Goal: Transaction & Acquisition: Purchase product/service

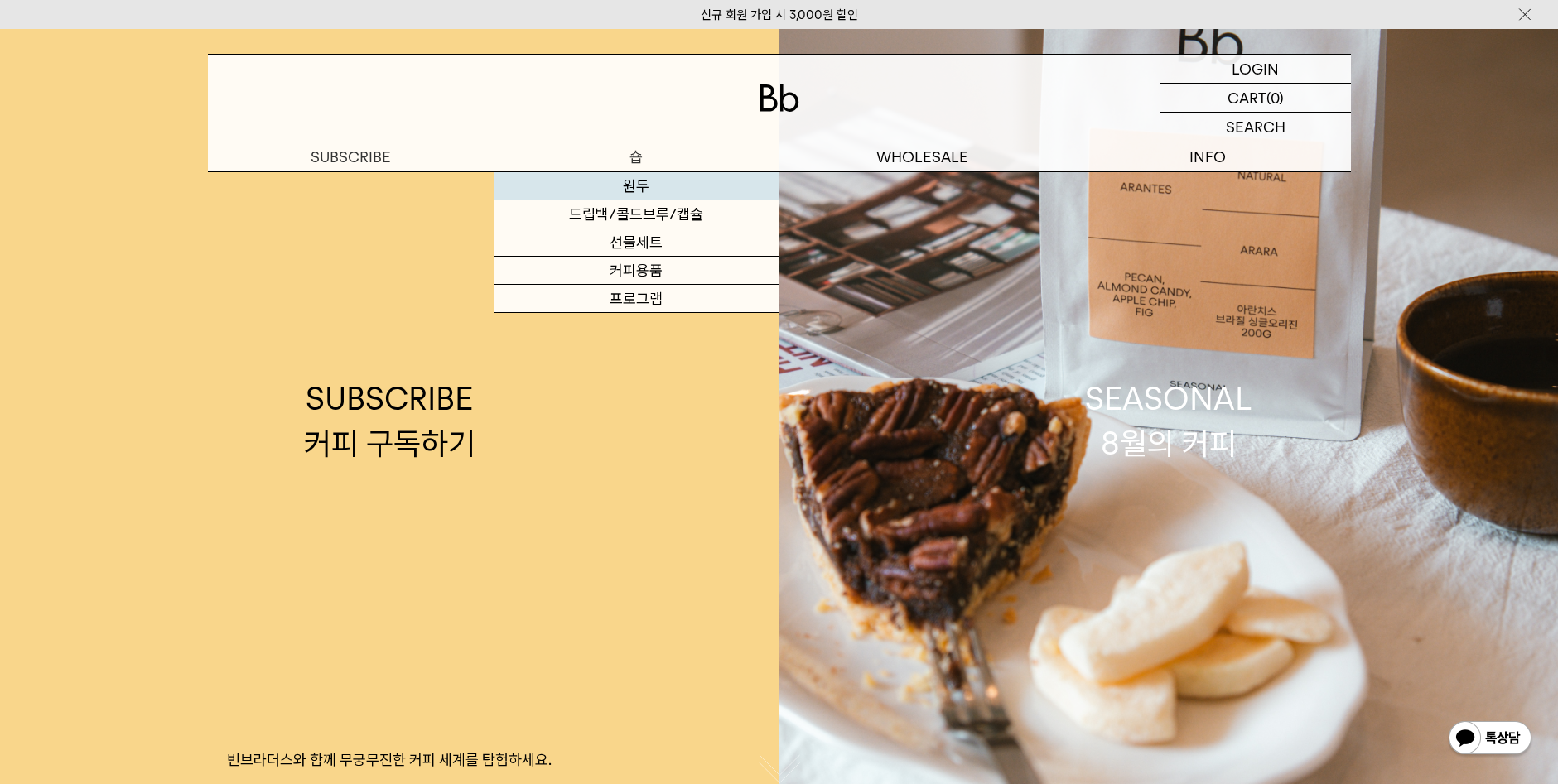
click at [639, 184] on link "원두" at bounding box center [636, 185] width 286 height 28
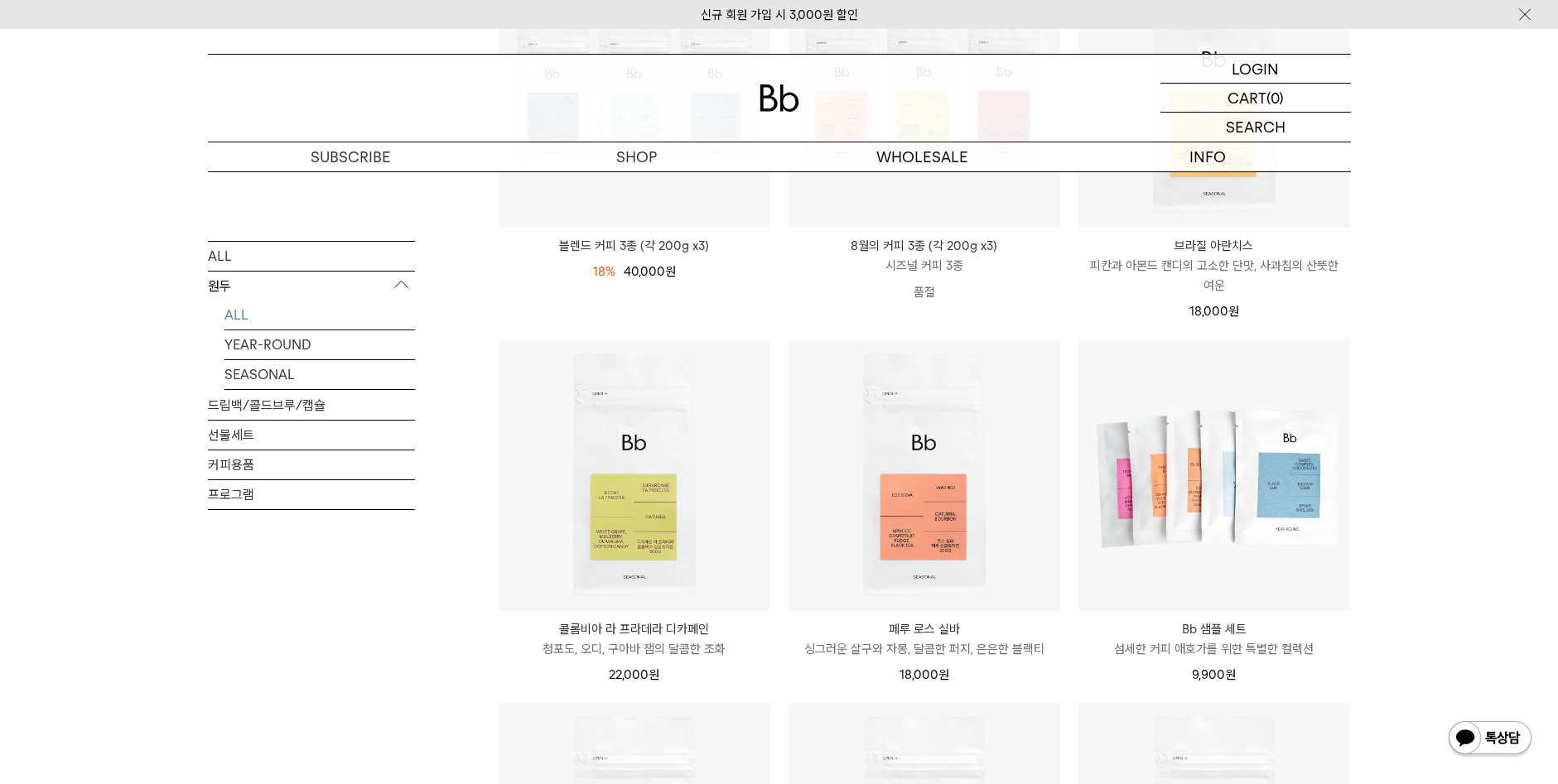
scroll to position [414, 0]
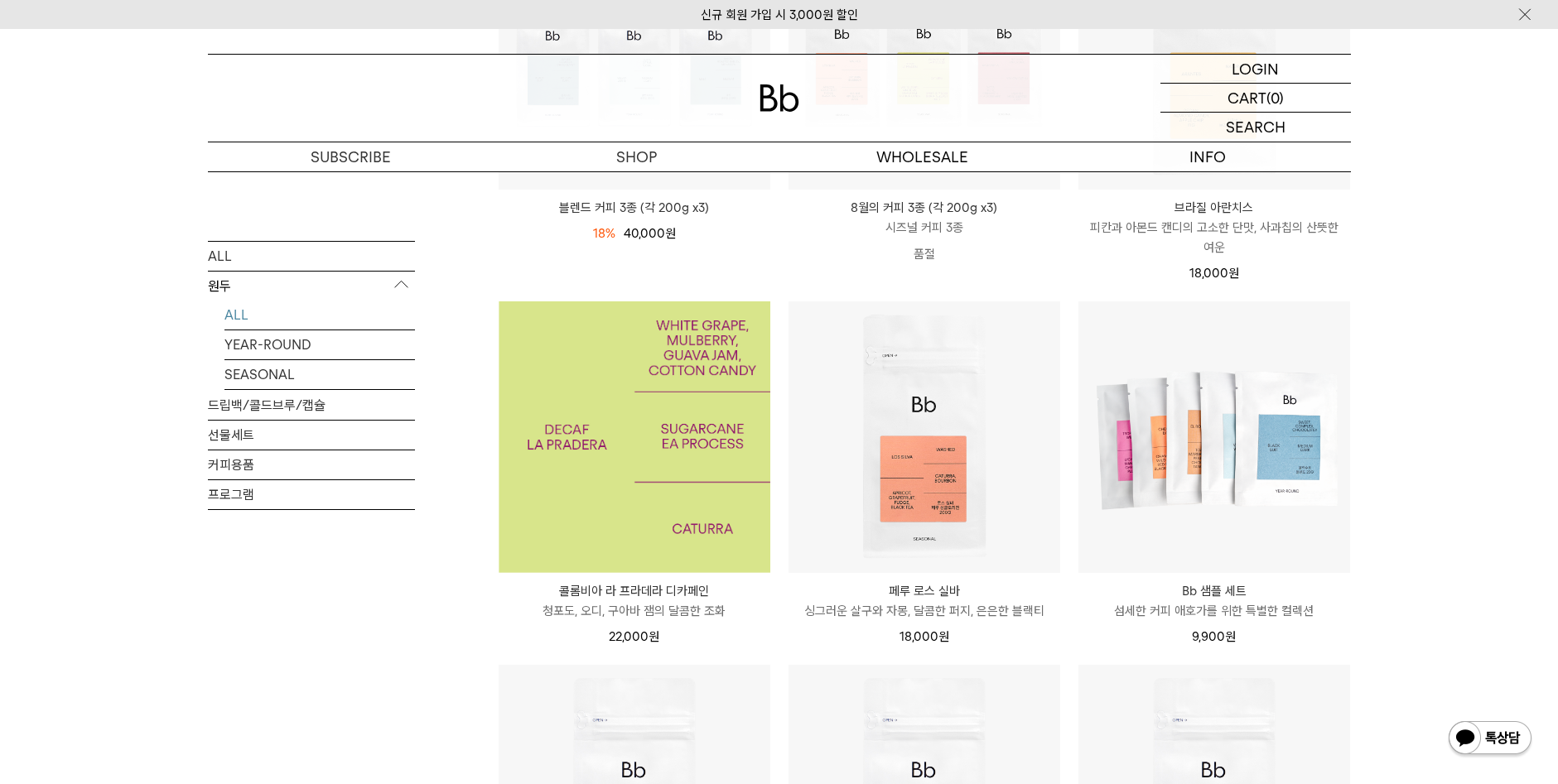
click at [664, 465] on img at bounding box center [634, 437] width 271 height 271
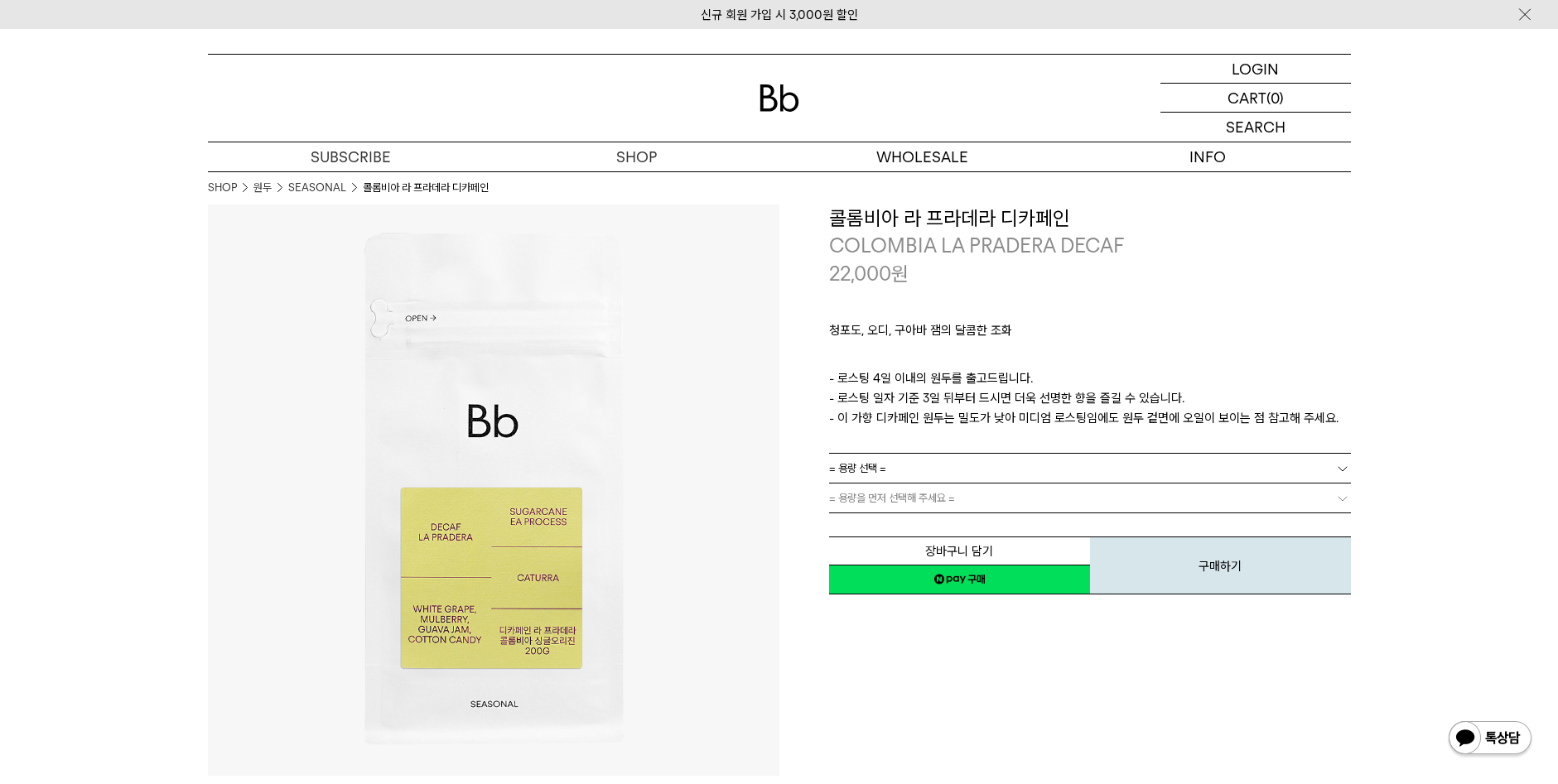
click at [911, 469] on link "= 용량 선택 =" at bounding box center [1090, 468] width 522 height 29
click at [890, 495] on li "200g" at bounding box center [1099, 498] width 506 height 29
click at [890, 495] on span "= 분쇄도 선택 =" at bounding box center [862, 498] width 67 height 29
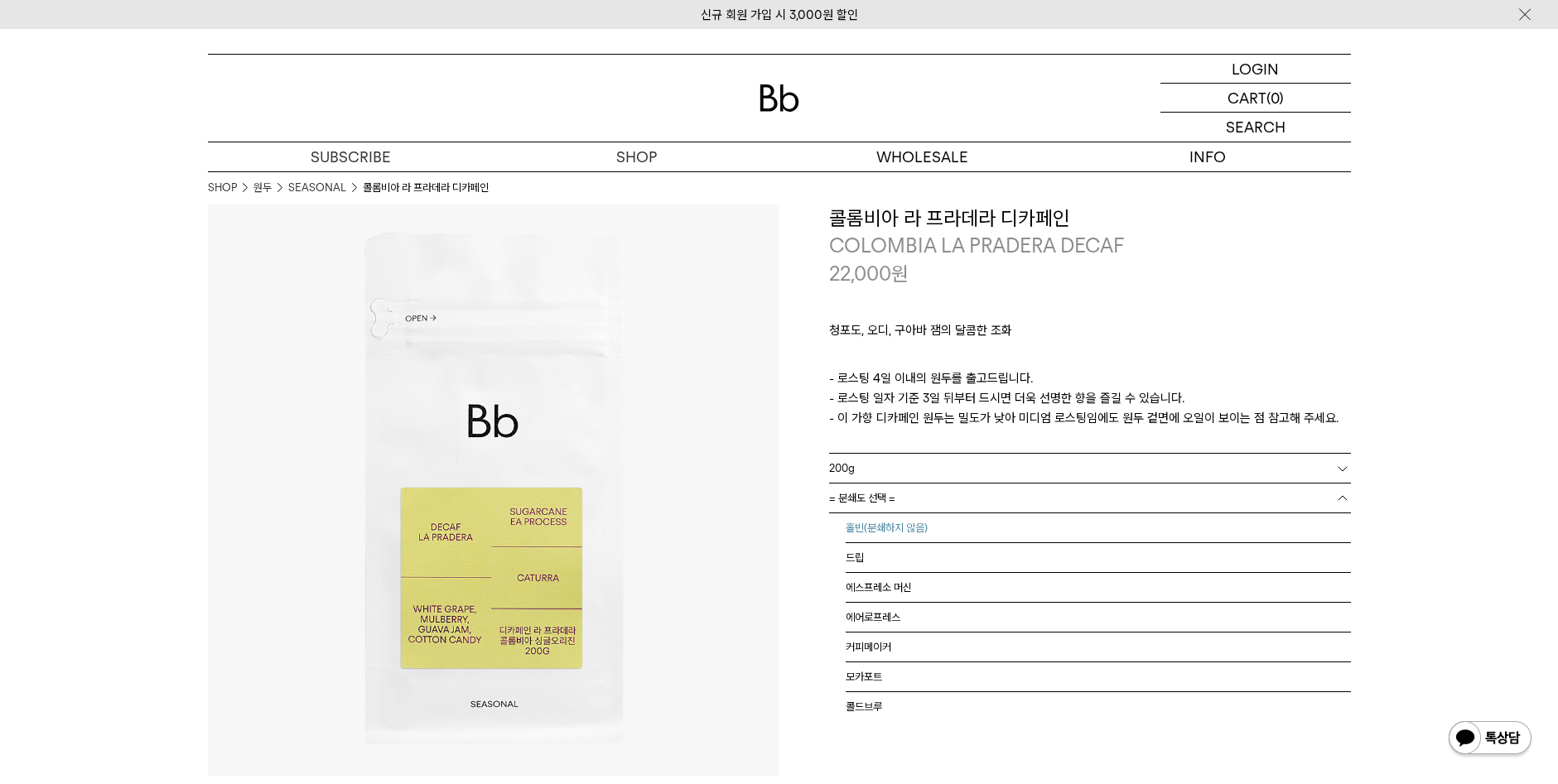
click at [894, 529] on li "홀빈(분쇄하지 않음)" at bounding box center [1099, 528] width 506 height 29
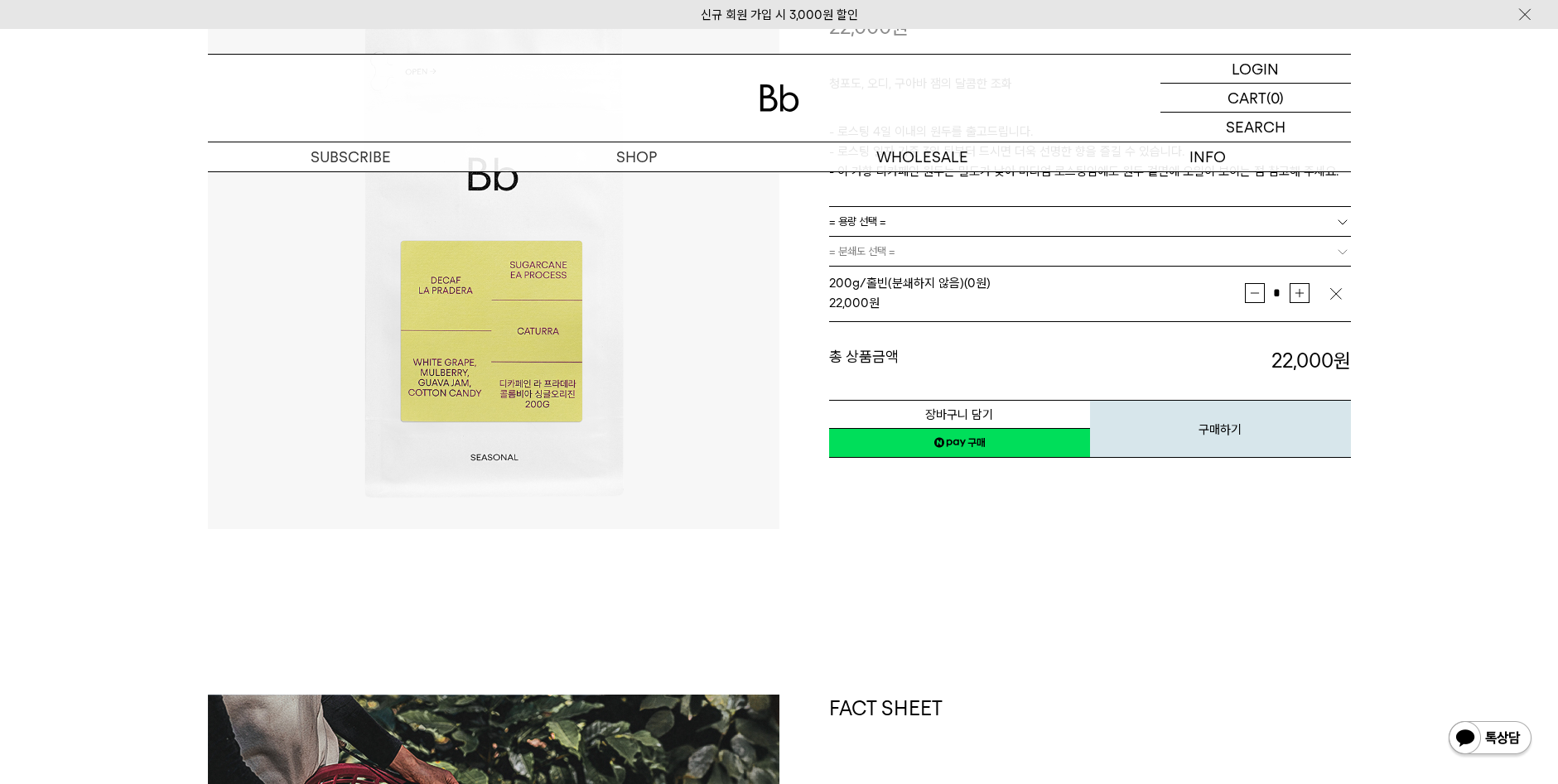
scroll to position [248, 0]
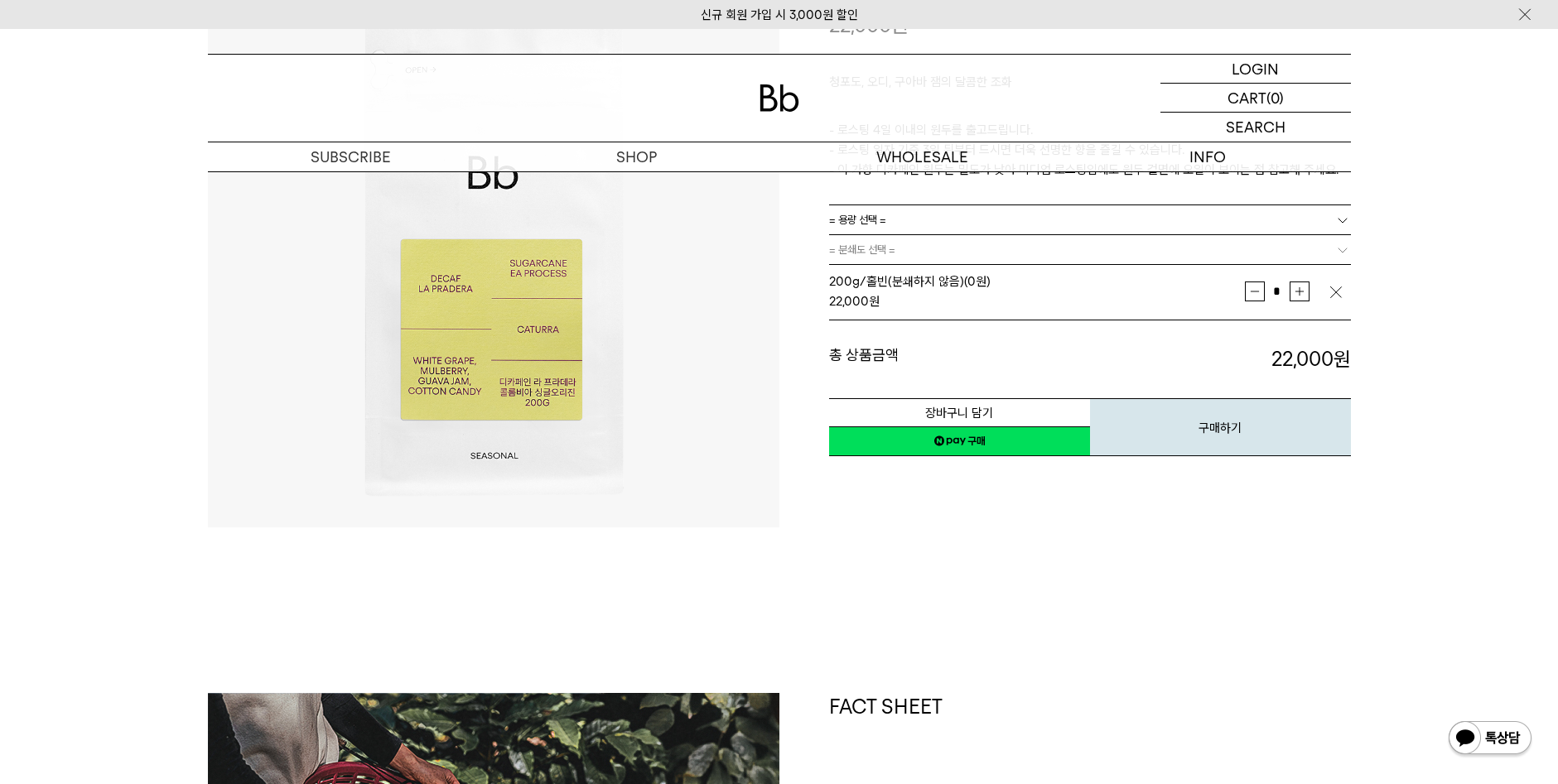
click at [956, 440] on link "네이버페이 구매하기" at bounding box center [960, 440] width 261 height 29
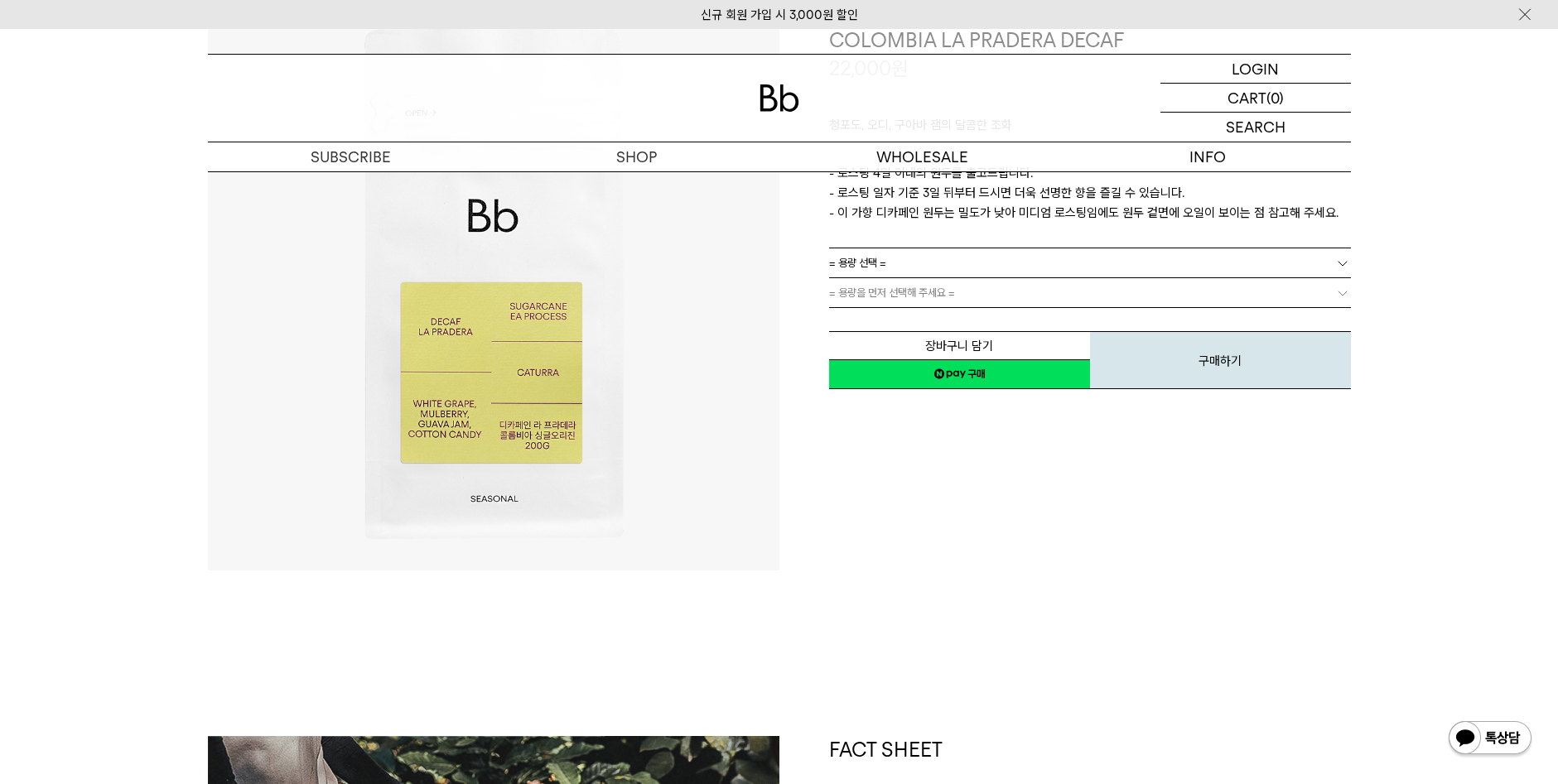
scroll to position [166, 0]
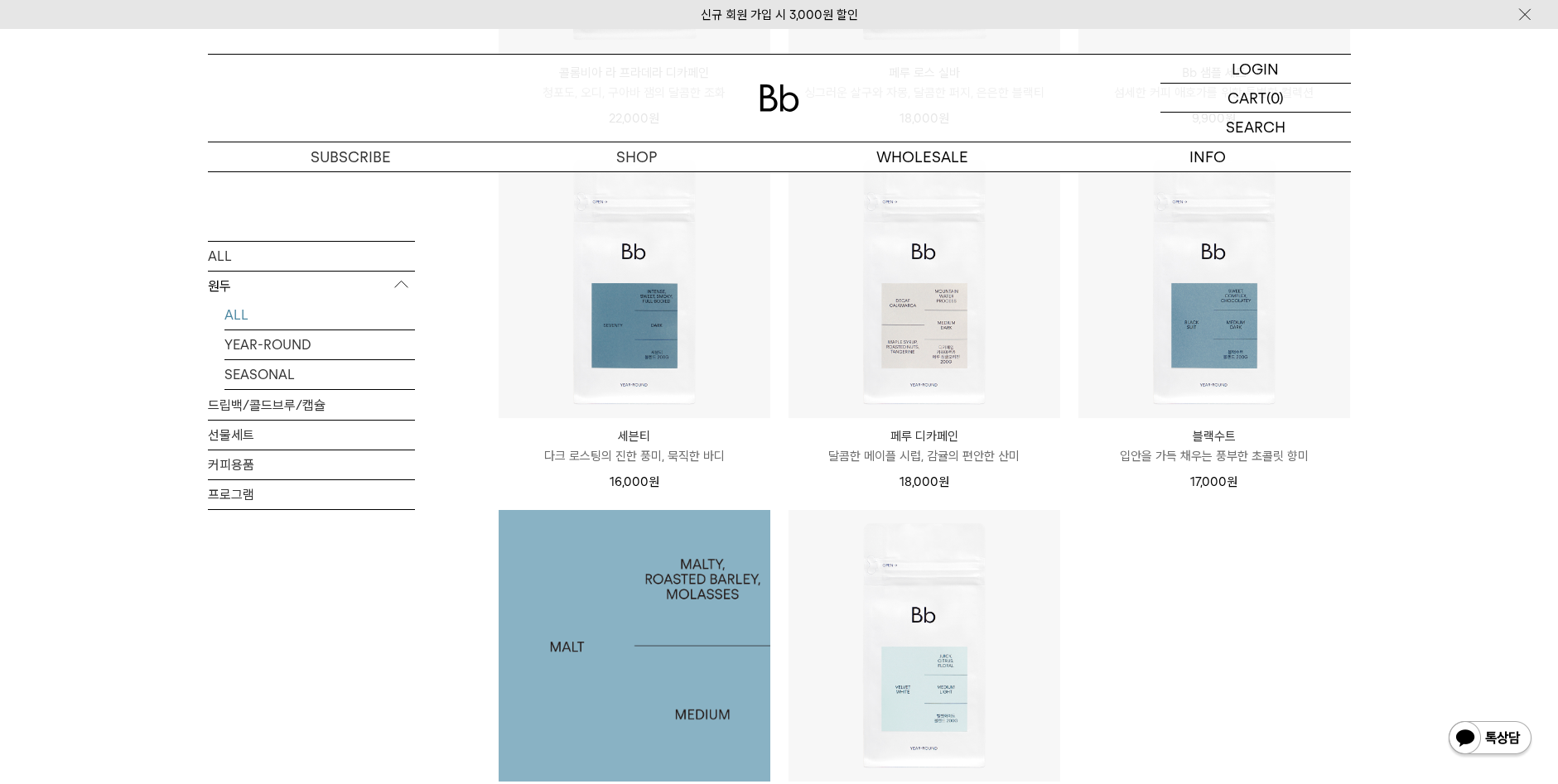
scroll to position [910, 0]
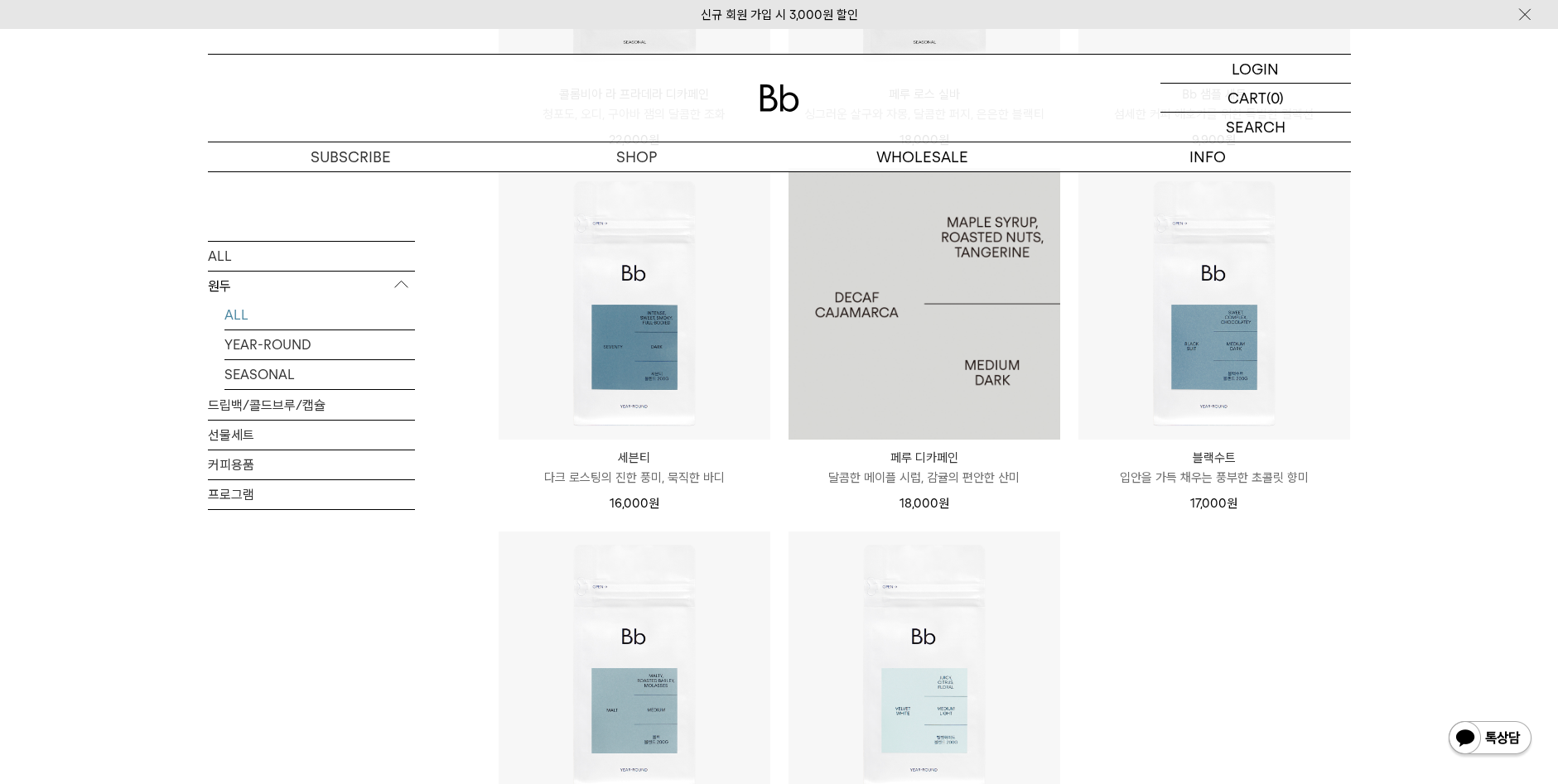
click at [929, 268] on img at bounding box center [924, 304] width 271 height 271
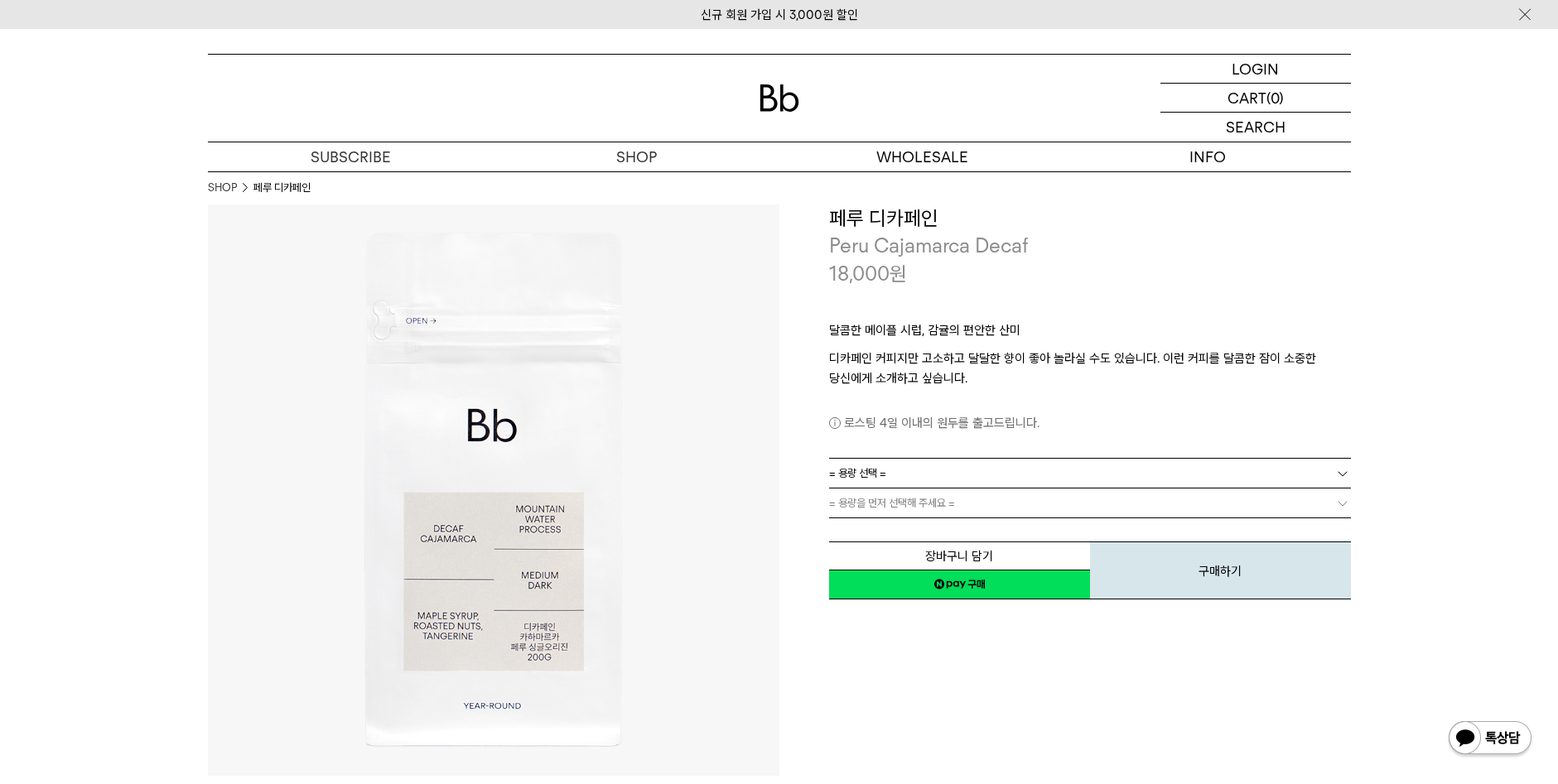
click at [891, 479] on link "= 용량 선택 =" at bounding box center [1090, 473] width 522 height 29
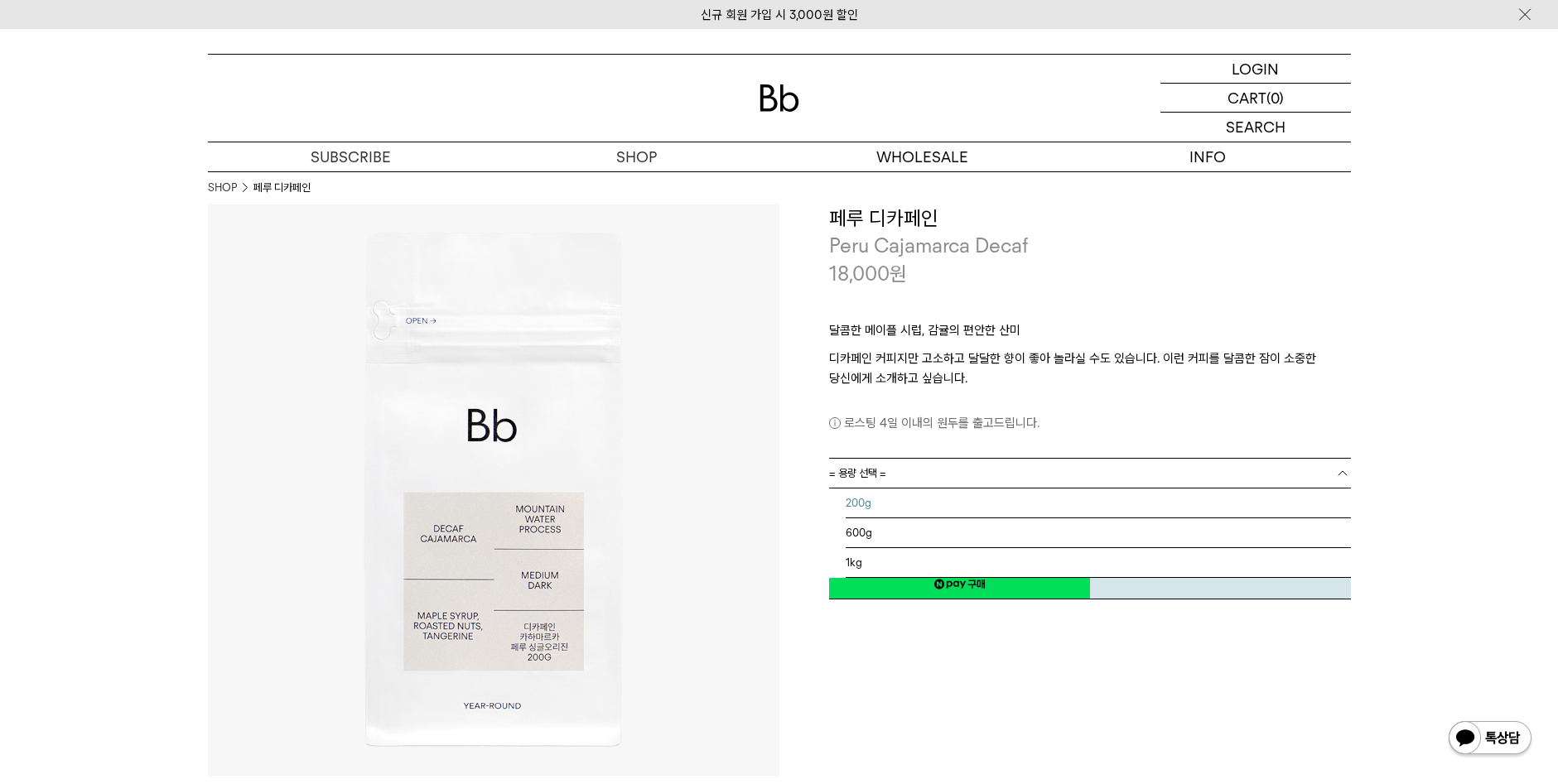
click at [881, 504] on li "200g" at bounding box center [1099, 503] width 506 height 29
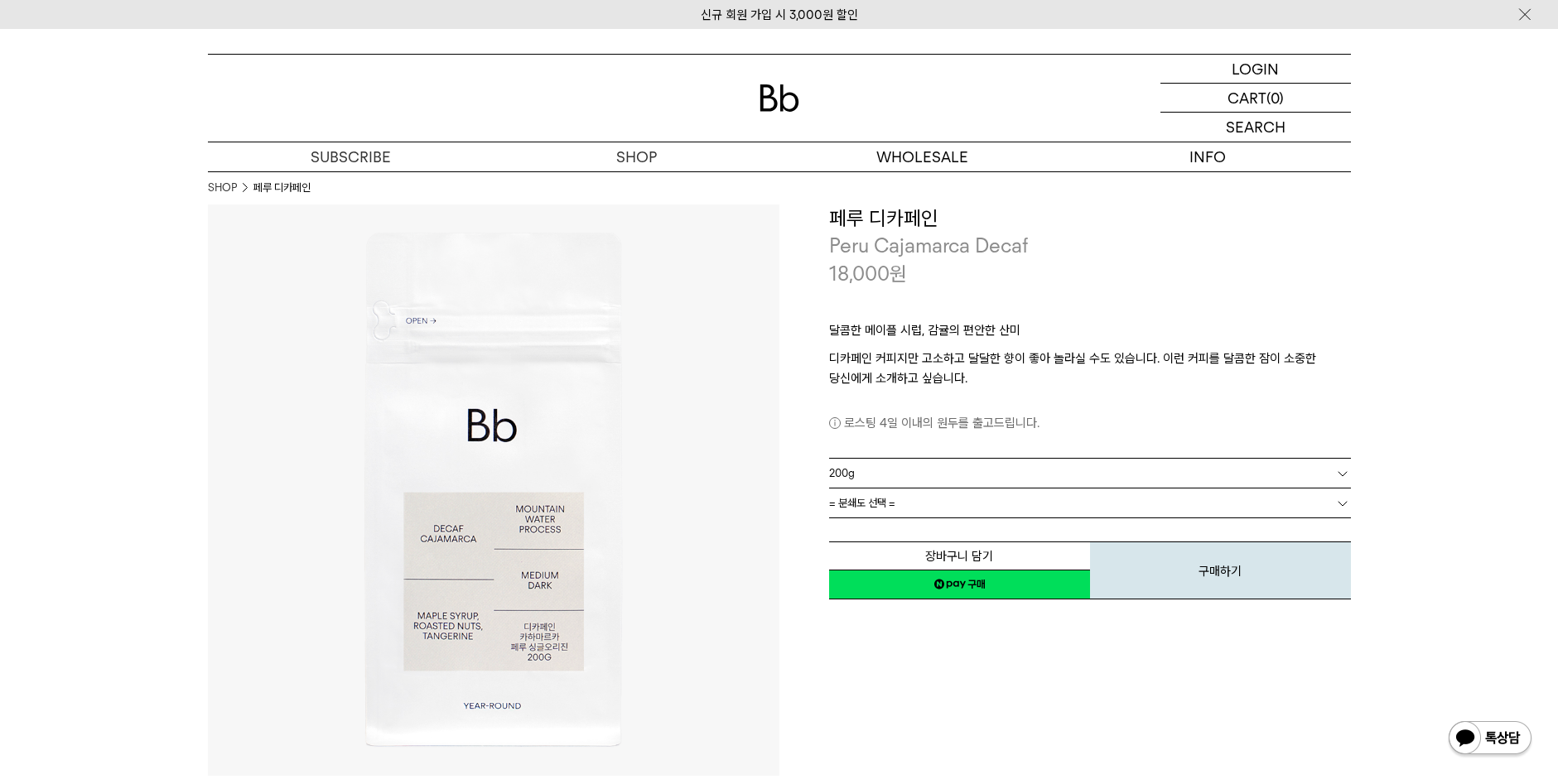
click at [885, 509] on span "= 분쇄도 선택 =" at bounding box center [862, 503] width 67 height 29
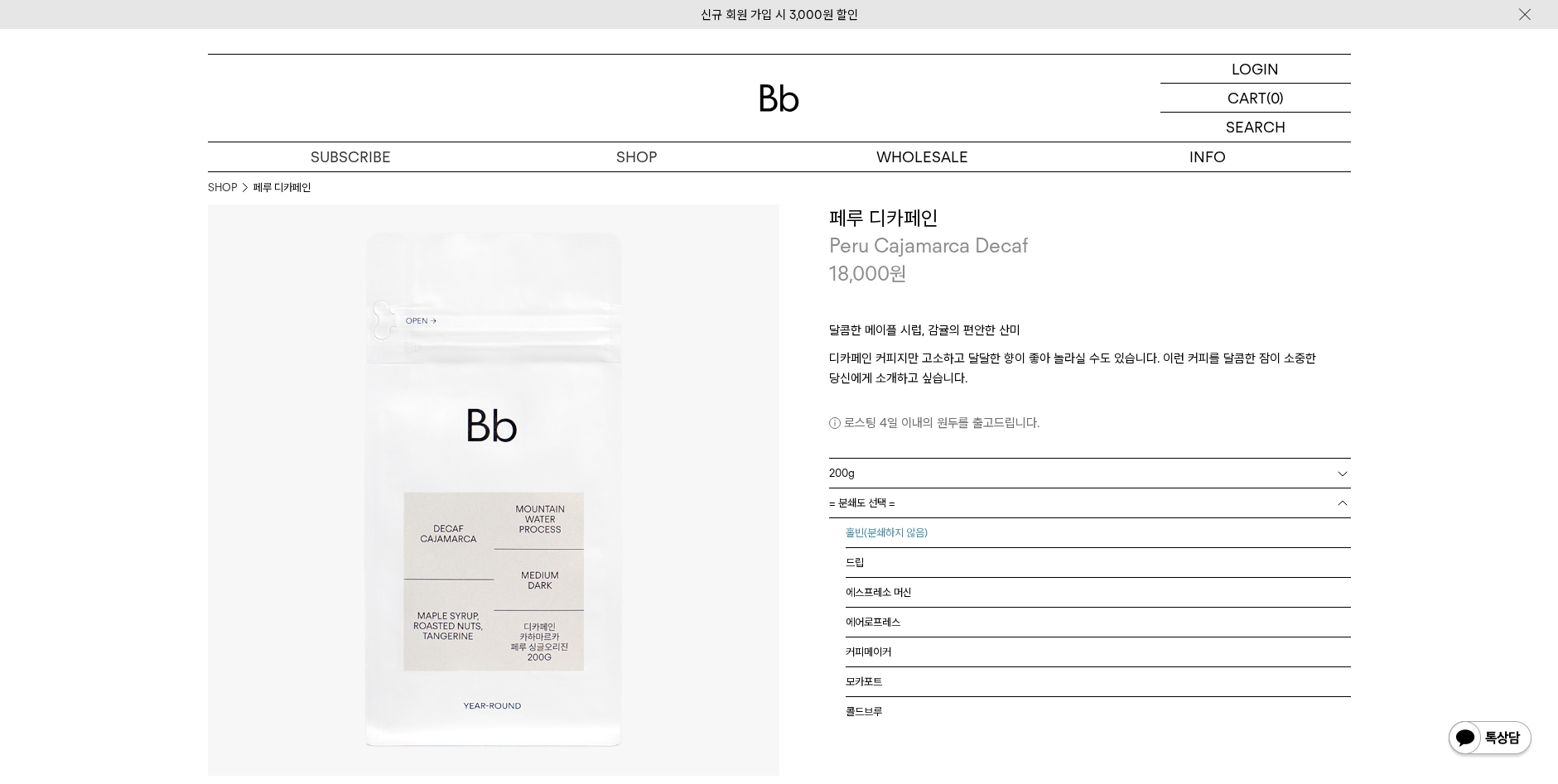
click at [875, 528] on li "홀빈(분쇄하지 않음)" at bounding box center [1099, 532] width 506 height 29
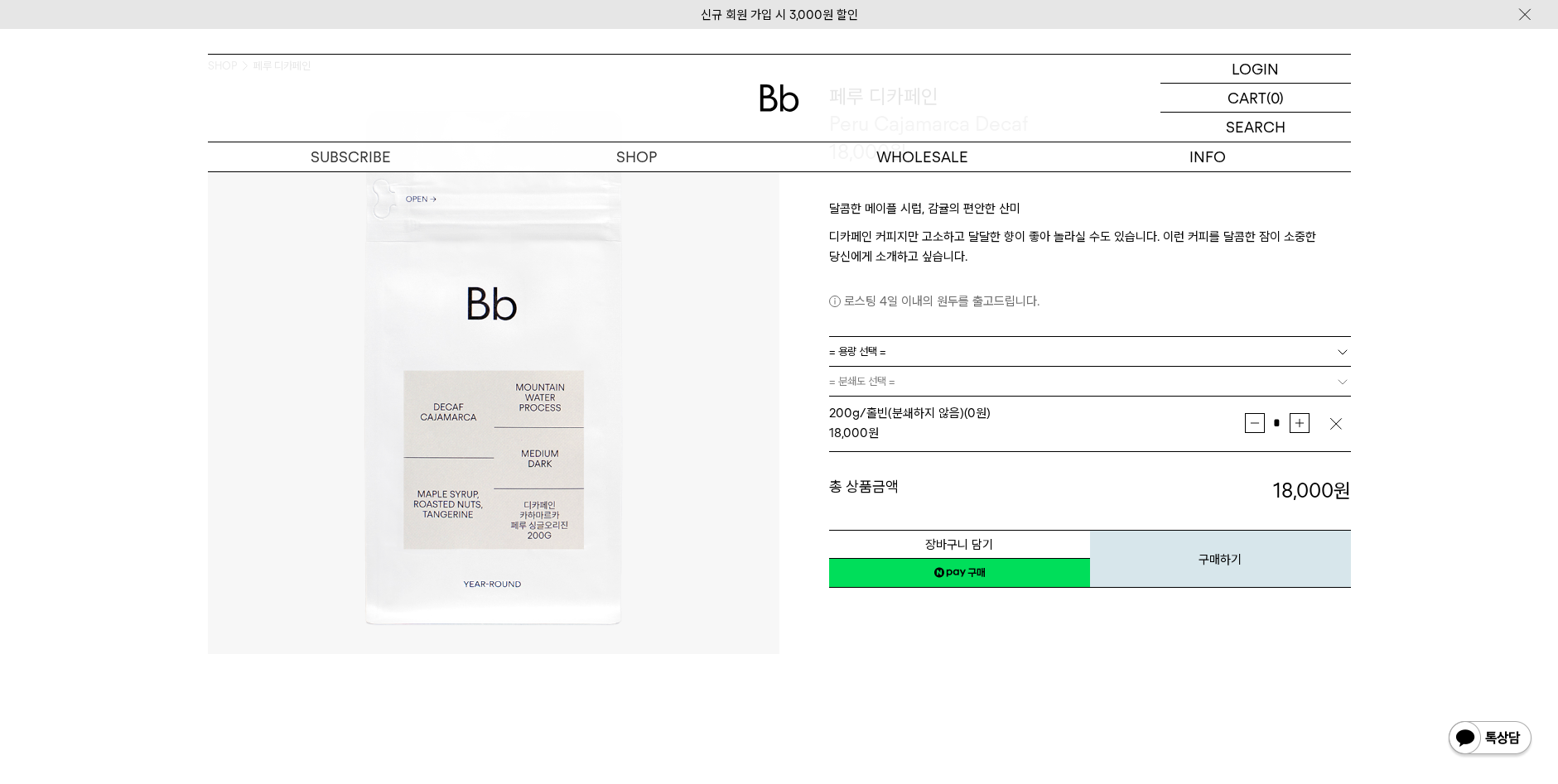
scroll to position [166, 0]
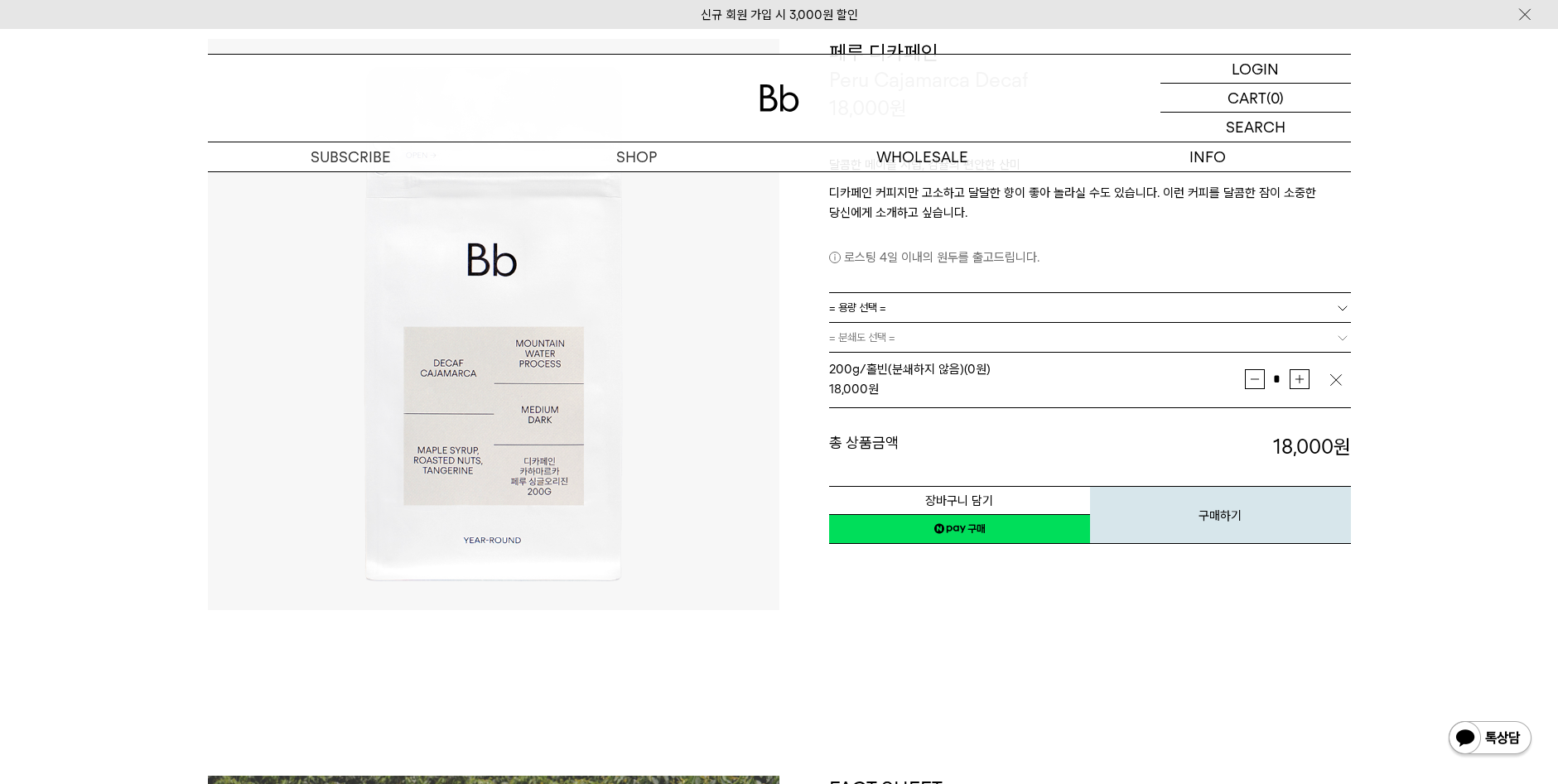
click at [940, 531] on link "네이버페이 구매하기" at bounding box center [960, 529] width 261 height 29
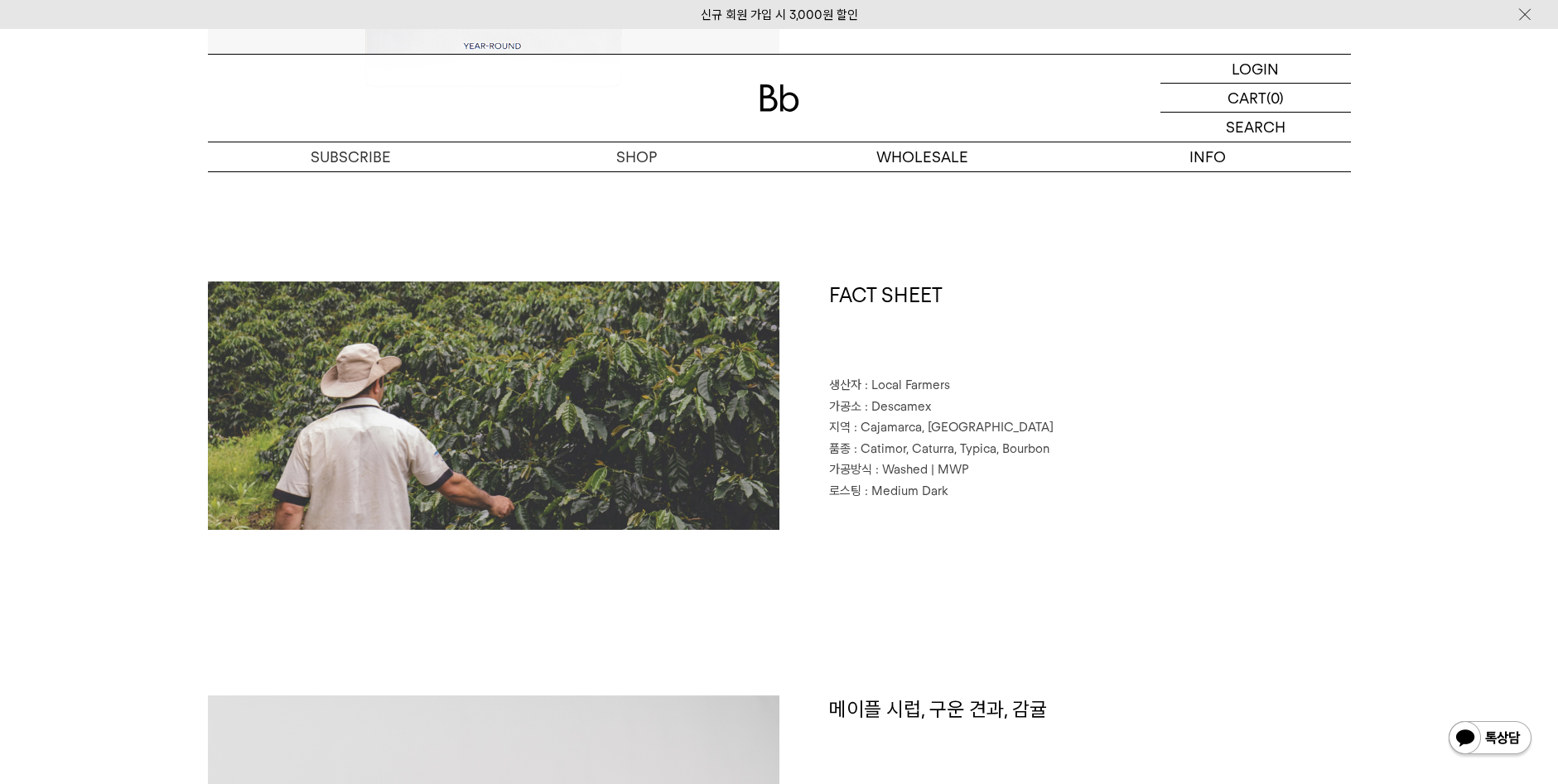
scroll to position [663, 0]
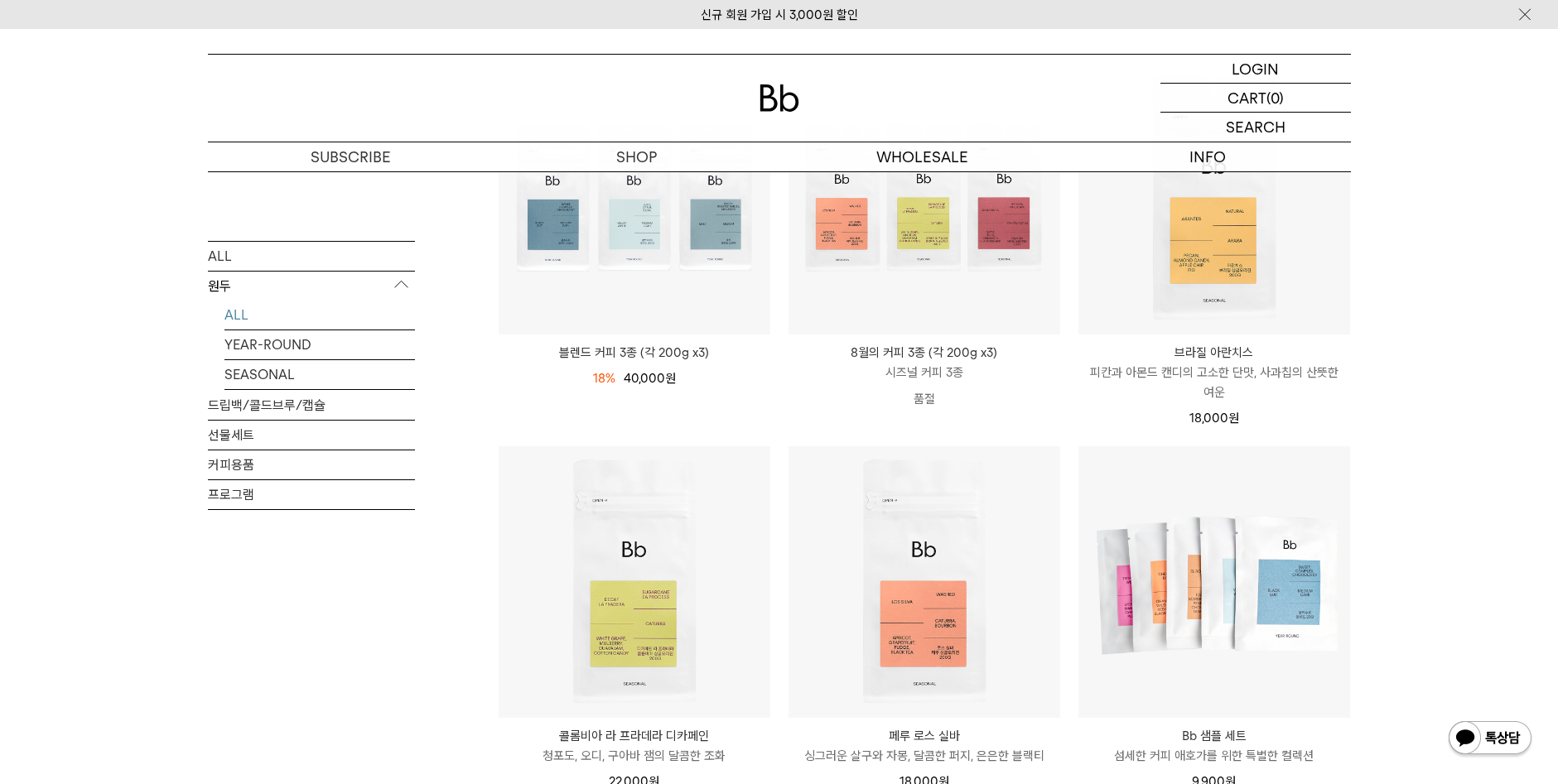
scroll to position [248, 0]
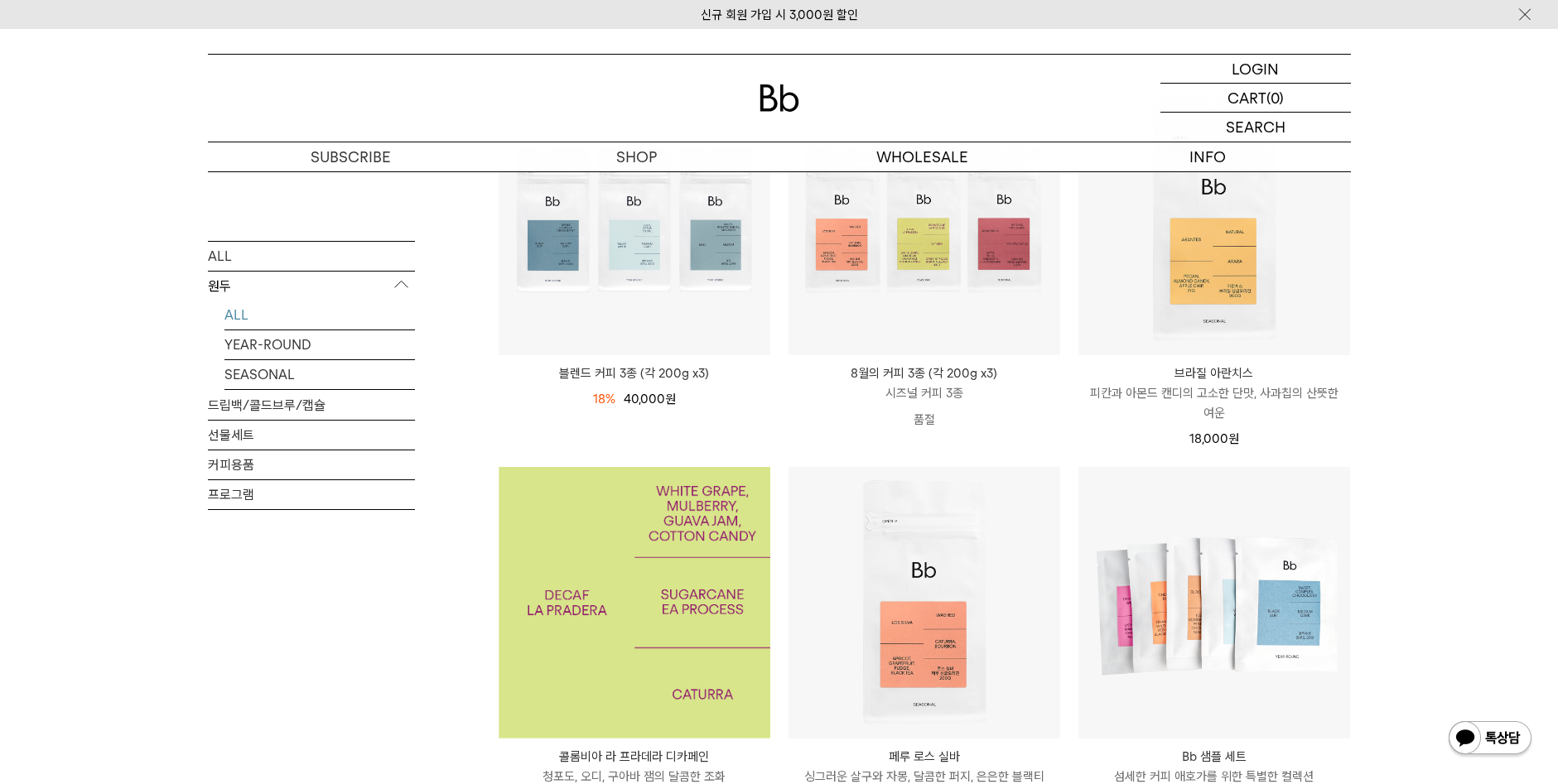
click at [624, 595] on img at bounding box center [634, 603] width 271 height 271
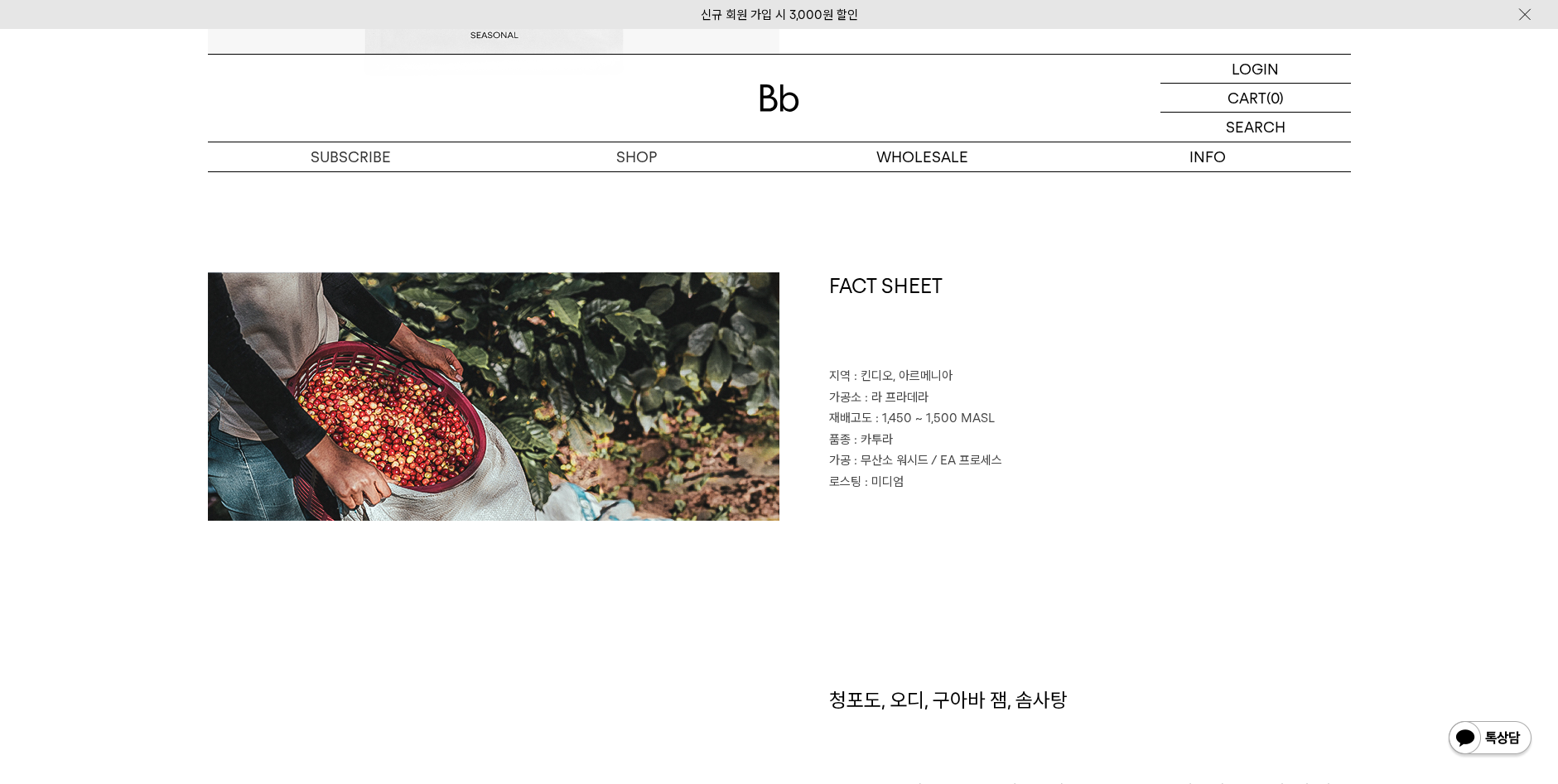
scroll to position [579, 0]
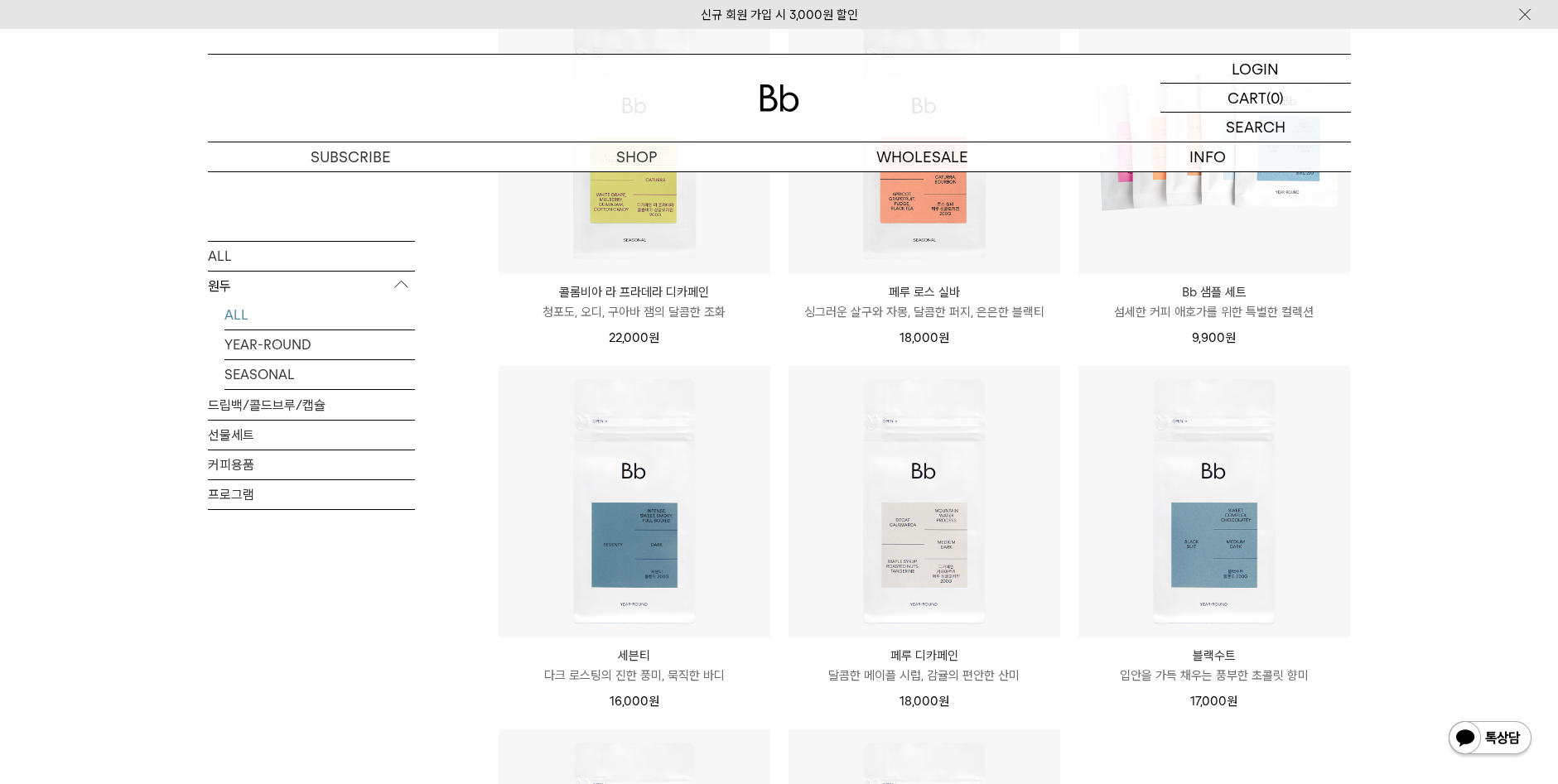
scroll to position [910, 0]
